Goal: Find specific page/section: Find specific page/section

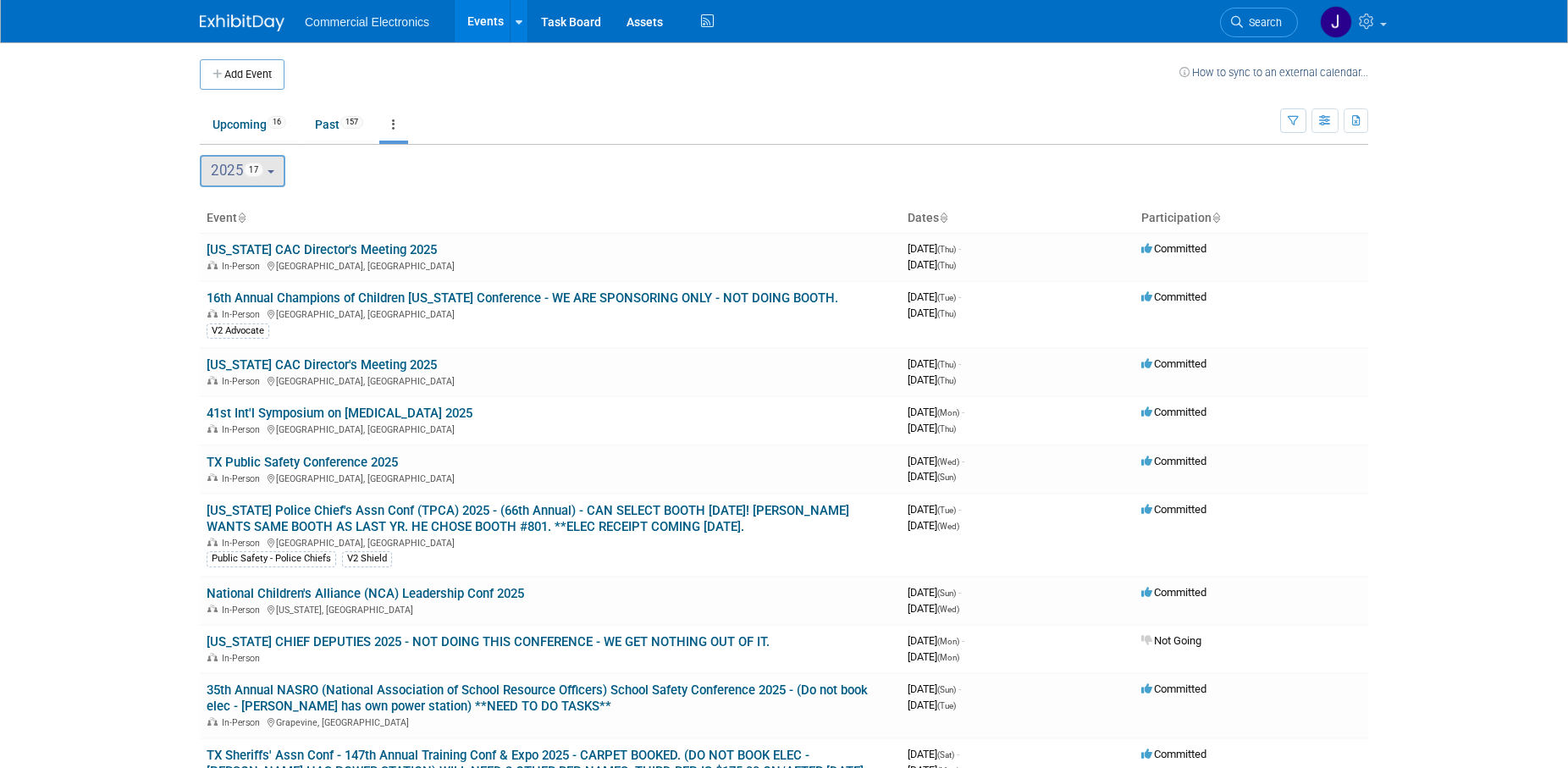
click at [274, 173] on b "button" at bounding box center [271, 172] width 7 height 4
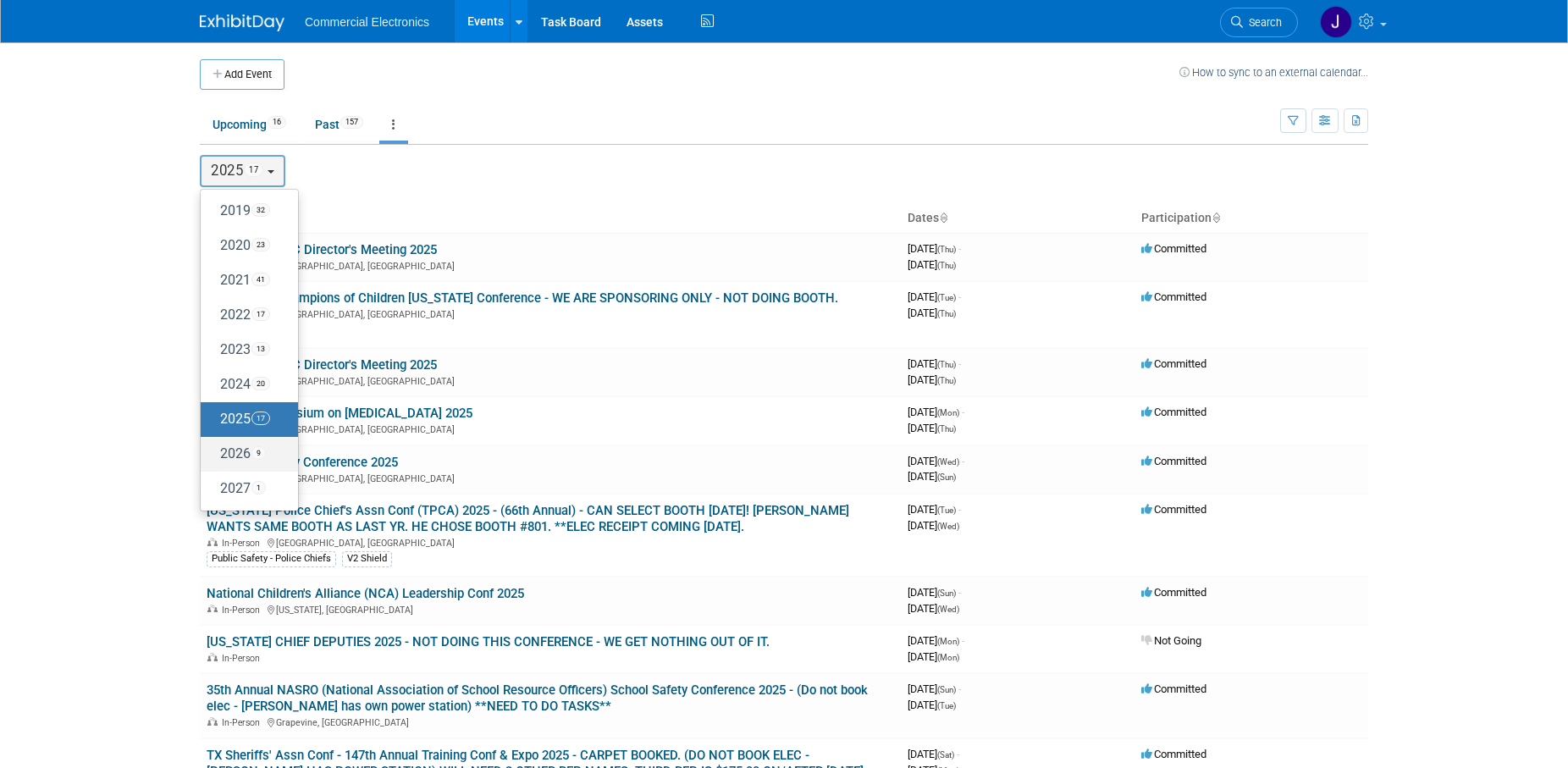
click at [227, 459] on label "2026 9" at bounding box center [245, 454] width 72 height 28
click at [215, 459] on input "2026 9" at bounding box center [209, 454] width 11 height 11
select select "2026"
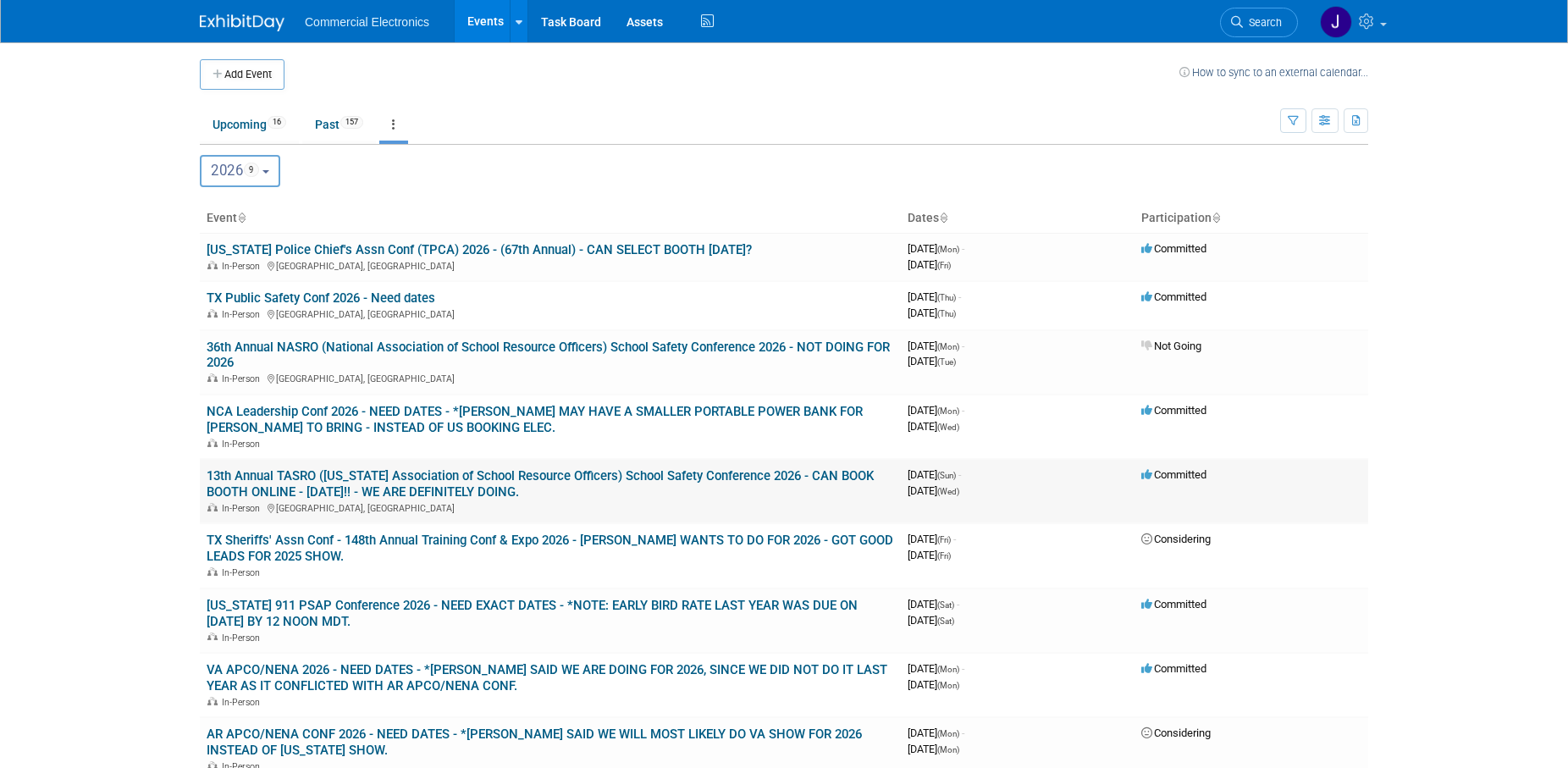
click at [571, 478] on link "13th Annual TASRO ([US_STATE] Association of School Resource Officers) School S…" at bounding box center [540, 483] width 667 height 31
